Goal: Information Seeking & Learning: Learn about a topic

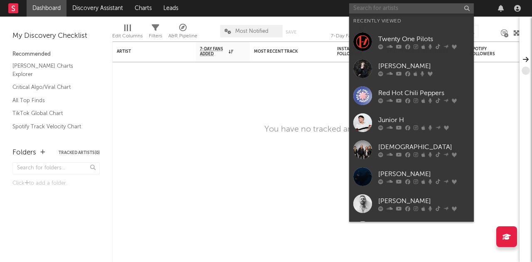
click at [393, 10] on input "text" at bounding box center [411, 8] width 125 height 10
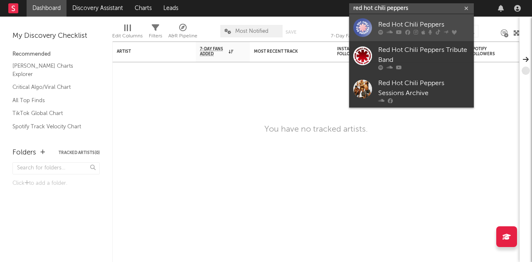
type input "red hot chili peppers"
click at [372, 22] on div at bounding box center [362, 27] width 19 height 19
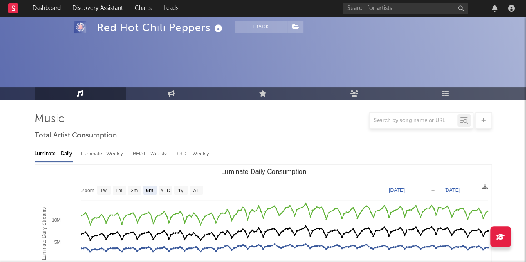
scroll to position [53, 0]
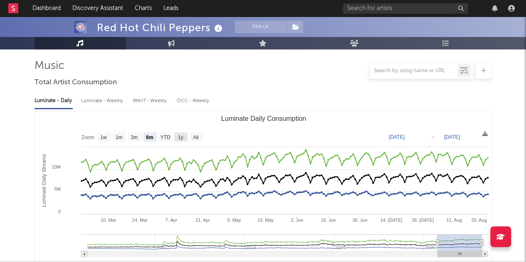
click at [182, 140] on text "1y" at bounding box center [179, 138] width 5 height 6
select select "1y"
type input "[DATE]"
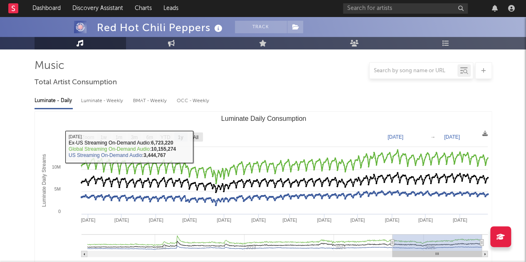
click at [195, 135] on text "All" at bounding box center [195, 138] width 5 height 6
select select "All"
type input "[DATE]"
